Goal: Communication & Community: Answer question/provide support

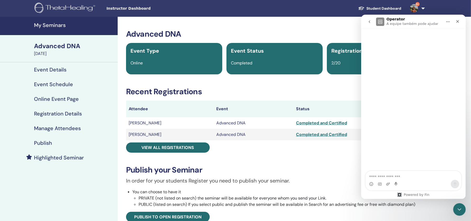
click at [454, 73] on div "Messenger da Intercom" at bounding box center [413, 100] width 105 height 143
click at [384, 178] on textarea "Faça uma pergunta…" at bounding box center [414, 175] width 96 height 9
paste textarea "**********"
type textarea "**********"
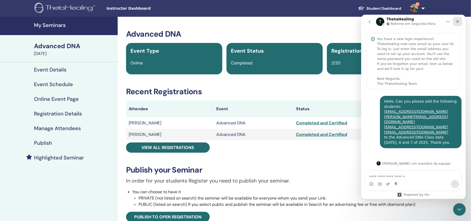
click at [458, 22] on icon "Fechar" at bounding box center [458, 21] width 4 height 4
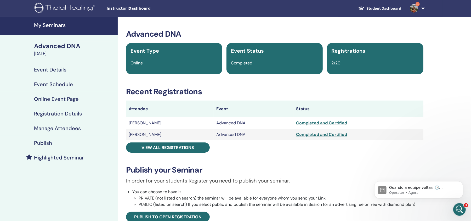
scroll to position [19, 0]
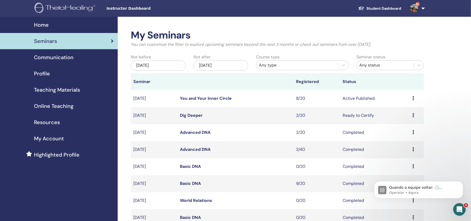
click at [186, 113] on link "Dig Deeper" at bounding box center [191, 115] width 23 height 5
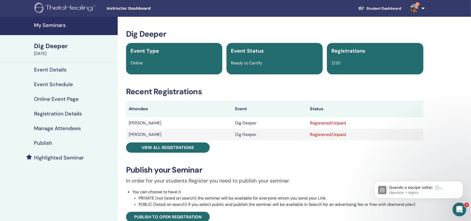
click at [461, 209] on icon "Abertura do Messenger da Intercom" at bounding box center [459, 208] width 9 height 9
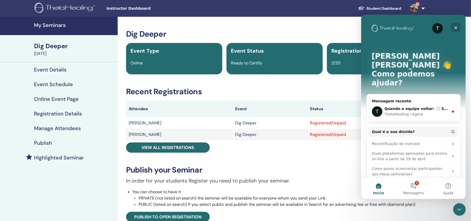
click at [458, 26] on div "Fechar" at bounding box center [455, 27] width 9 height 9
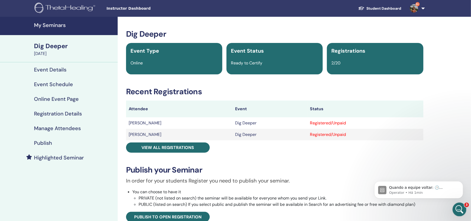
click at [463, 206] on div "Abertura do Messenger da Intercom" at bounding box center [458, 208] width 17 height 17
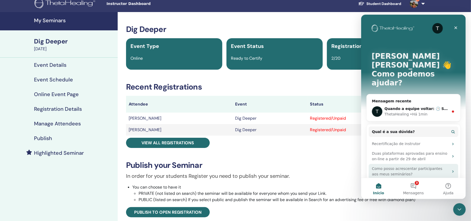
scroll to position [4, 0]
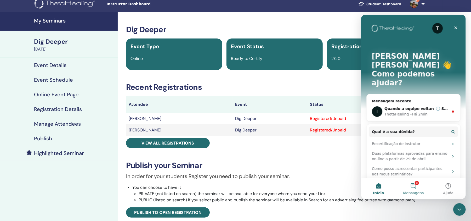
click at [413, 187] on button "3 Mensagens" at bounding box center [413, 188] width 35 height 21
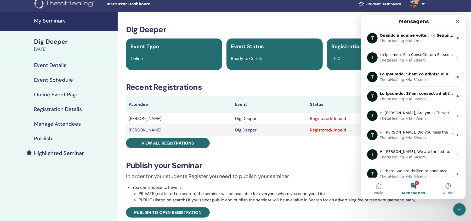
click at [417, 186] on button "3 Mensagens" at bounding box center [413, 188] width 35 height 21
click at [413, 184] on button "3 Mensagens" at bounding box center [413, 188] width 35 height 21
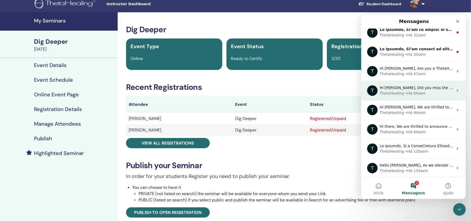
scroll to position [0, 0]
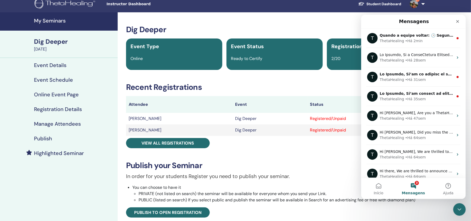
click at [416, 188] on button "3 Mensagens" at bounding box center [413, 188] width 35 height 21
click at [411, 182] on button "3 Mensagens" at bounding box center [413, 188] width 35 height 21
click at [418, 182] on button "3 Mensagens" at bounding box center [413, 188] width 35 height 21
click at [457, 19] on icon "Fechar" at bounding box center [458, 21] width 4 height 4
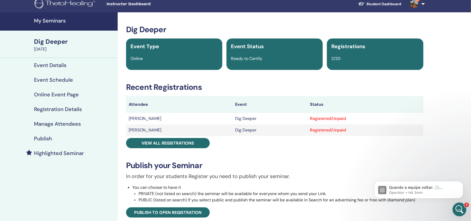
click at [458, 204] on icon "Abertura do Messenger da Intercom" at bounding box center [459, 208] width 9 height 9
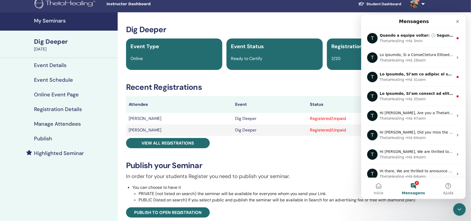
click at [413, 183] on button "3 Mensagens" at bounding box center [413, 188] width 35 height 21
click at [457, 21] on icon "Fechar" at bounding box center [457, 21] width 3 height 3
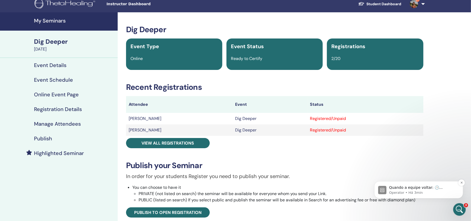
click at [383, 189] on img "message notification from Operator, Há 3min. Quando a equipe voltar: 🕒 Segunda-…" at bounding box center [382, 190] width 8 height 8
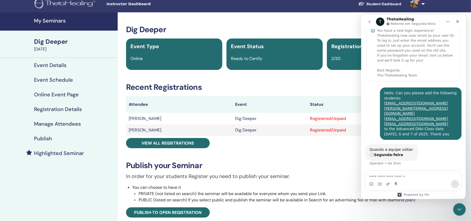
scroll to position [19, 0]
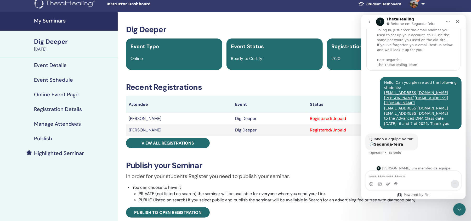
type textarea "**********"
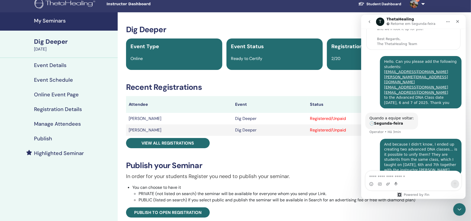
scroll to position [60, 0]
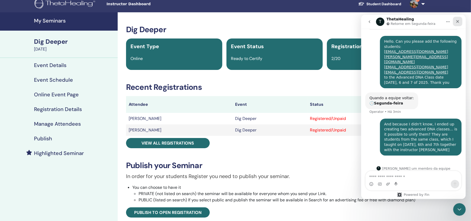
click at [460, 21] on icon "Fechar" at bounding box center [458, 21] width 4 height 4
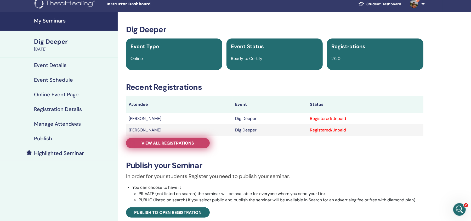
click at [187, 143] on span "View all registrations" at bounding box center [168, 142] width 53 height 5
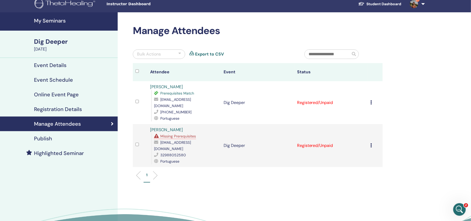
click at [374, 99] on div "Cancel Registration Do not auto-certify Mark as Paid Mark as Unpaid Mark as Abs…" at bounding box center [375, 102] width 9 height 6
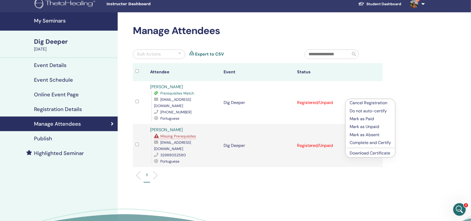
click at [374, 141] on p "Complete and Certify" at bounding box center [370, 142] width 41 height 6
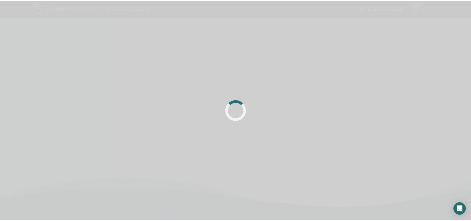
scroll to position [4, 0]
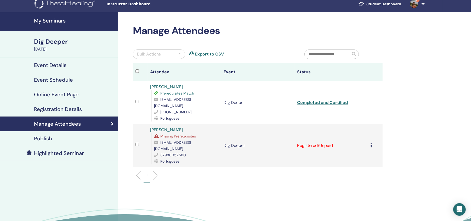
click at [371, 143] on icon at bounding box center [372, 145] width 2 height 4
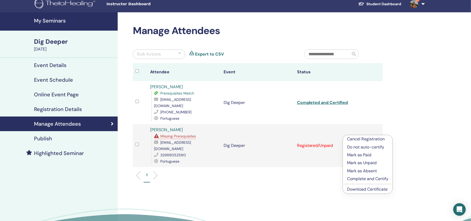
click at [322, 167] on div "1" at bounding box center [258, 177] width 258 height 21
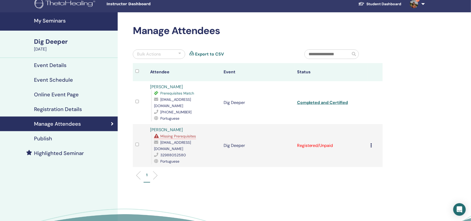
click at [463, 135] on div "My Seminars Dig Deeper [DATE] Event Details Event Schedule Online Event Page Re…" at bounding box center [235, 136] width 471 height 249
click at [459, 207] on icon "Open Intercom Messenger" at bounding box center [460, 209] width 6 height 7
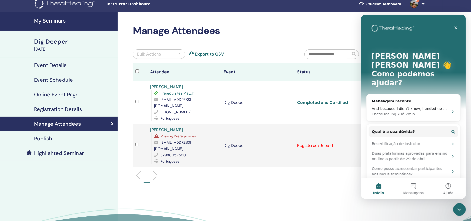
scroll to position [0, 0]
click at [411, 185] on button "Mensagens" at bounding box center [413, 188] width 35 height 21
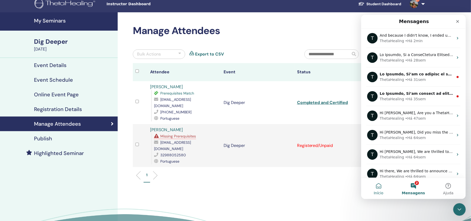
click at [378, 186] on button "Início" at bounding box center [378, 188] width 35 height 21
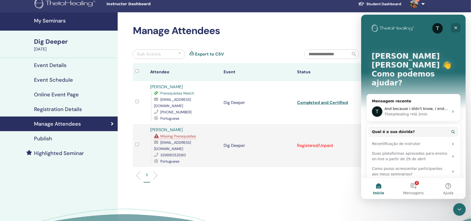
click at [457, 28] on icon "Fechar" at bounding box center [456, 27] width 4 height 4
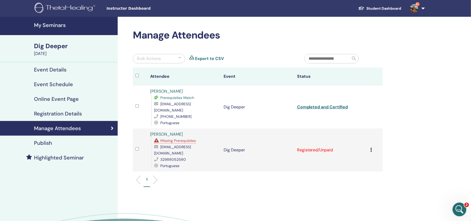
click at [458, 208] on icon "Abertura do Messenger da Intercom" at bounding box center [459, 208] width 9 height 9
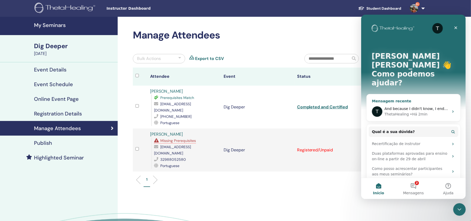
click at [454, 109] on icon "Messenger da Intercom" at bounding box center [453, 111] width 4 height 4
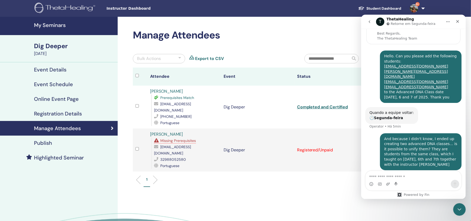
scroll to position [60, 0]
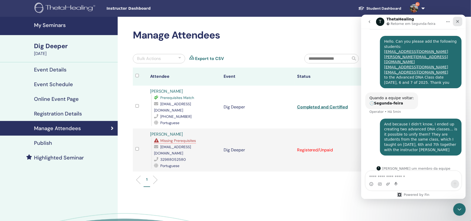
click at [458, 20] on icon "Fechar" at bounding box center [458, 21] width 4 height 4
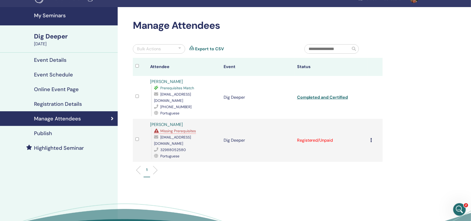
scroll to position [0, 0]
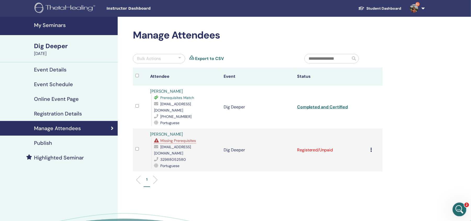
click at [458, 209] on icon "Abertura do Messenger da Intercom" at bounding box center [459, 208] width 9 height 9
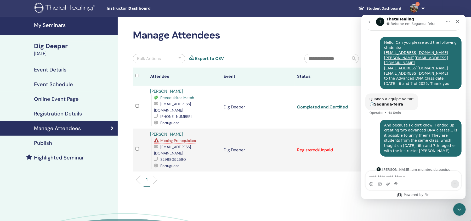
scroll to position [60, 0]
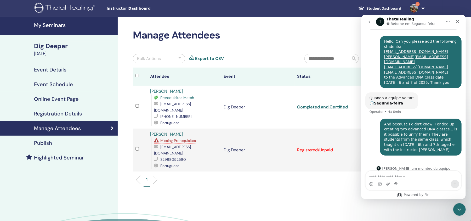
click at [368, 20] on icon "go back" at bounding box center [369, 21] width 4 height 4
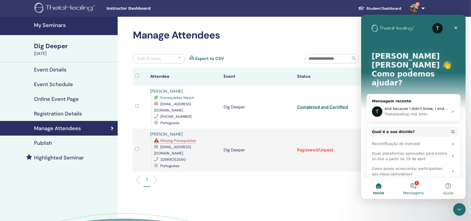
click at [415, 186] on button "2 Mensagens" at bounding box center [413, 188] width 35 height 21
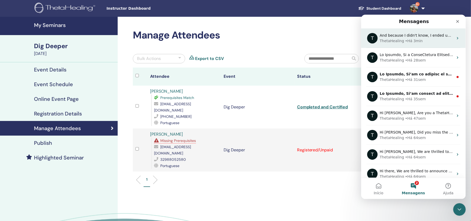
click at [437, 39] on div "ThetaHealing • Há 3min" at bounding box center [417, 40] width 74 height 5
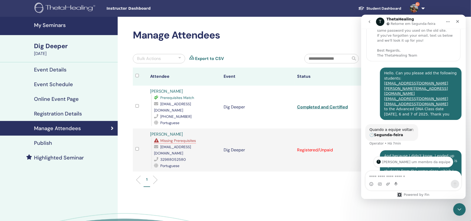
scroll to position [60, 0]
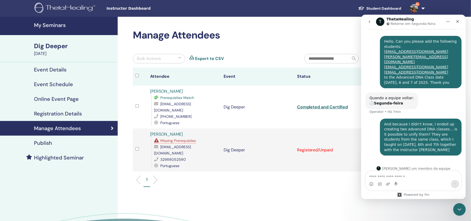
click at [385, 173] on textarea "Envie uma mensagem..." at bounding box center [414, 175] width 96 height 9
type textarea "**********"
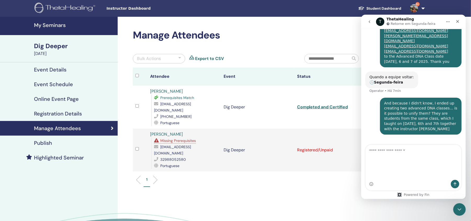
scroll to position [98, 0]
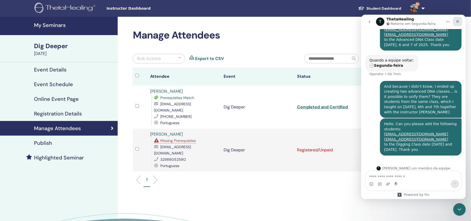
click at [459, 20] on icon "Fechar" at bounding box center [458, 21] width 4 height 4
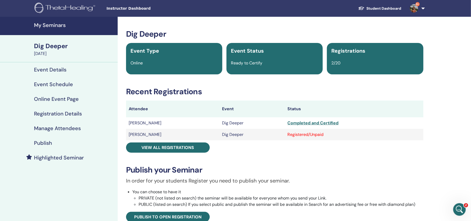
scroll to position [4, 0]
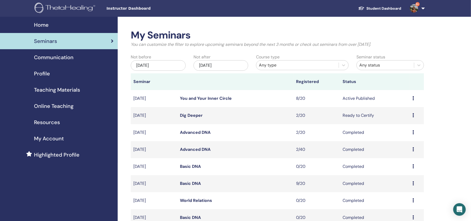
click at [215, 97] on link "You and Your Inner Circle" at bounding box center [206, 98] width 52 height 5
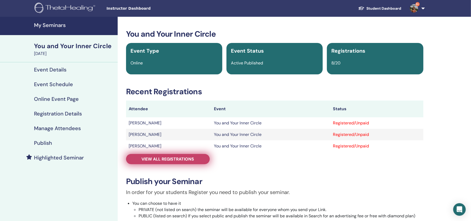
click at [149, 156] on span "View all registrations" at bounding box center [168, 158] width 53 height 5
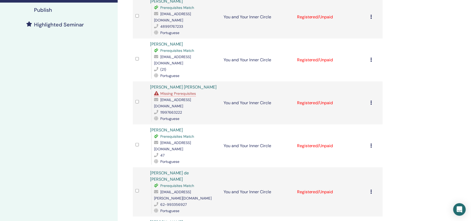
scroll to position [127, 0]
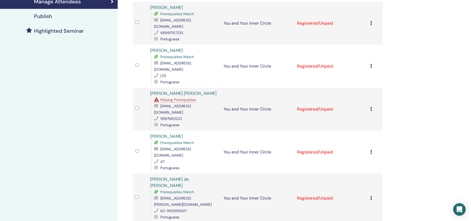
click at [178, 97] on span "Missing Prerequisites" at bounding box center [178, 99] width 36 height 5
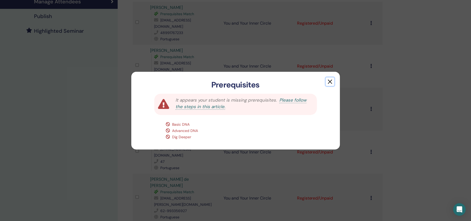
click at [331, 82] on button "button" at bounding box center [330, 81] width 8 height 8
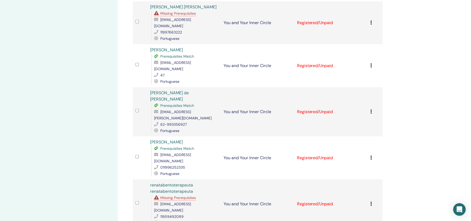
scroll to position [214, 0]
click at [186, 194] on span "Missing Prerequisites" at bounding box center [178, 196] width 36 height 5
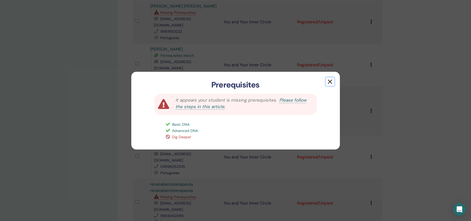
click at [332, 83] on button "button" at bounding box center [330, 81] width 8 height 8
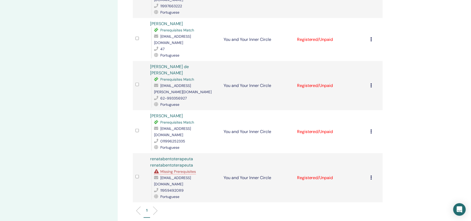
scroll to position [240, 0]
drag, startPoint x: 215, startPoint y: 149, endPoint x: 152, endPoint y: 148, distance: 62.8
click at [152, 168] on div "Missing Prerequisites renatabentoterapeuta@gmail.com 11959492089 Portuguese" at bounding box center [184, 183] width 67 height 31
copy span "[EMAIL_ADDRESS][DOMAIN_NAME]"
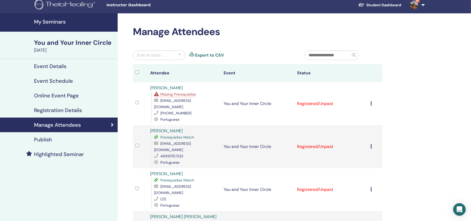
scroll to position [0, 0]
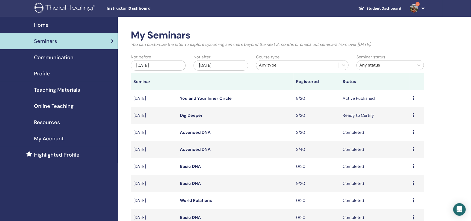
click at [191, 117] on link "Dig Deeper" at bounding box center [191, 115] width 23 height 5
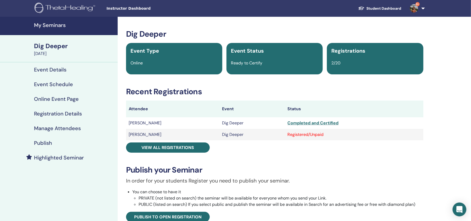
click at [459, 208] on icon "Open Intercom Messenger" at bounding box center [460, 209] width 6 height 7
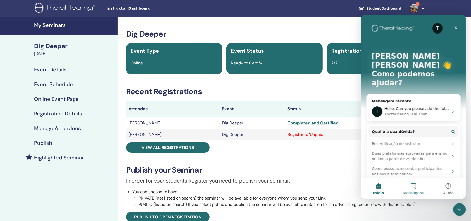
click at [414, 186] on button "Mensagens" at bounding box center [413, 188] width 35 height 21
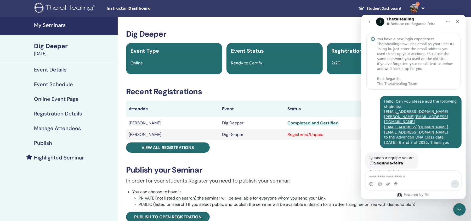
scroll to position [98, 0]
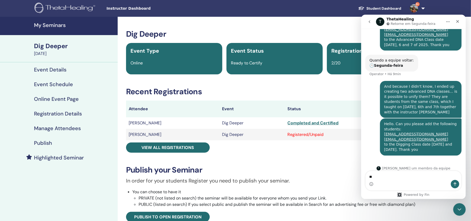
type textarea "*"
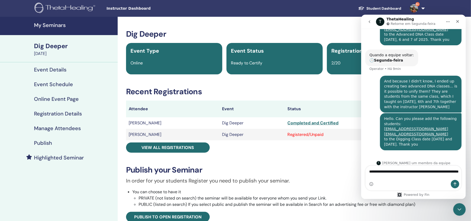
drag, startPoint x: 406, startPoint y: 132, endPoint x: 429, endPoint y: 140, distance: 24.4
click at [429, 140] on div "Hello. Can you please add the following students: maitreya.kriyayoga@gmail.com …" at bounding box center [420, 131] width 73 height 31
copy div "Class date September 13 and 14 of 2025. Thank you"
click at [450, 175] on textarea "**********" at bounding box center [414, 172] width 96 height 14
paste textarea "**********"
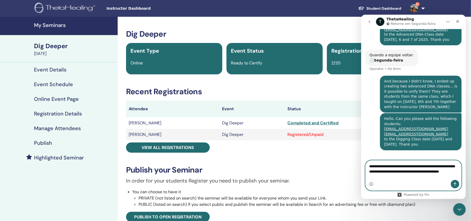
scroll to position [108, 0]
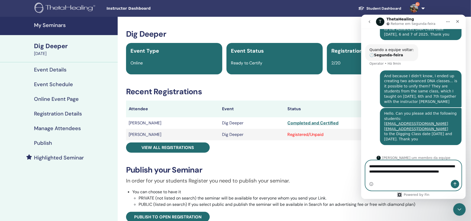
type textarea "**********"
click at [457, 184] on button "Enviar uma mensagem" at bounding box center [455, 184] width 8 height 8
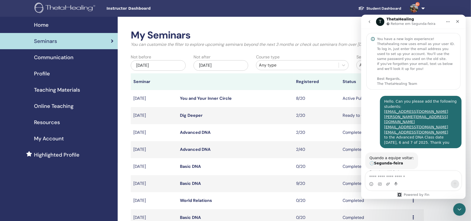
scroll to position [125, 0]
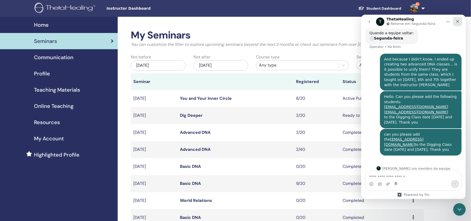
click at [459, 20] on icon "Fechar" at bounding box center [458, 21] width 4 height 4
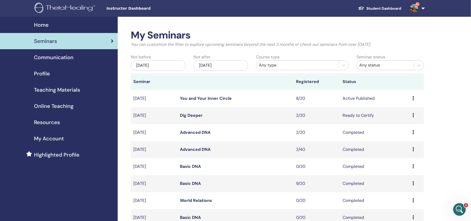
click at [208, 97] on link "You and Your Inner Circle" at bounding box center [206, 98] width 52 height 5
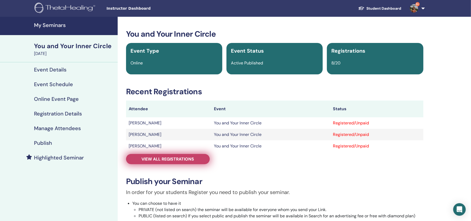
click at [171, 159] on span "View all registrations" at bounding box center [168, 158] width 53 height 5
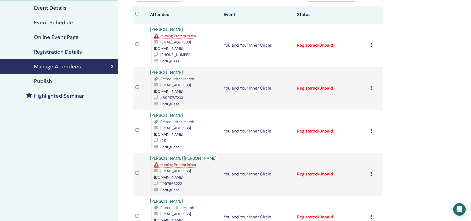
scroll to position [49, 0]
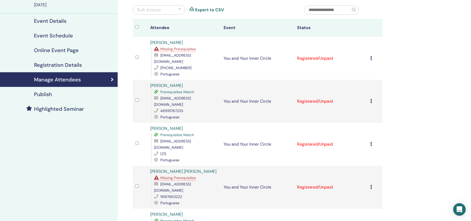
click at [186, 48] on span "Missing Prerequisites" at bounding box center [178, 49] width 36 height 5
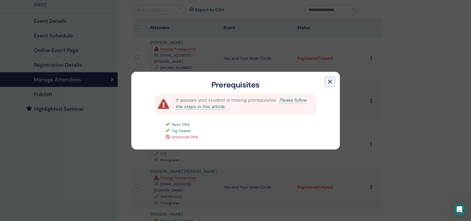
click at [329, 81] on button "button" at bounding box center [330, 81] width 8 height 8
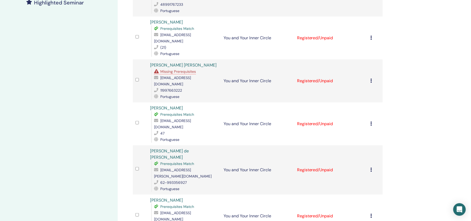
scroll to position [158, 0]
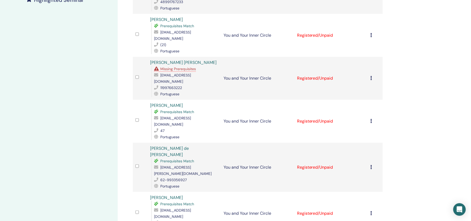
click at [424, 77] on div "Manage Attendees Bulk Actions Export to CSV Attendee Event Status [PERSON_NAME]…" at bounding box center [275, 118] width 314 height 519
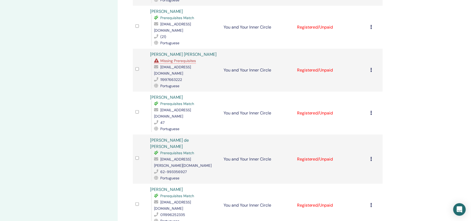
scroll to position [172, 0]
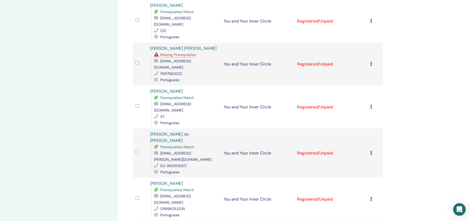
click at [457, 192] on div "My Seminars You and Your Inner Circle [DATE] Event Details Event Schedule Onlin…" at bounding box center [235, 104] width 471 height 519
